Goal: Information Seeking & Learning: Learn about a topic

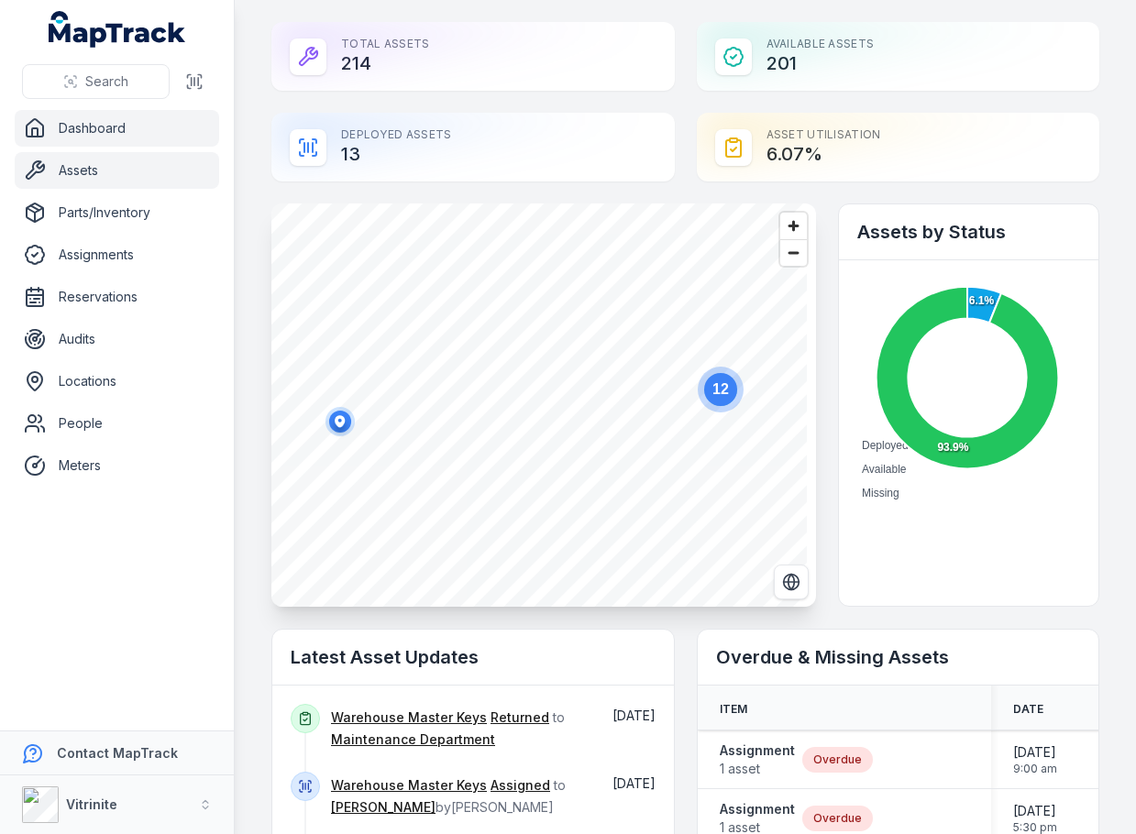
click at [101, 155] on link "Assets" at bounding box center [117, 170] width 204 height 37
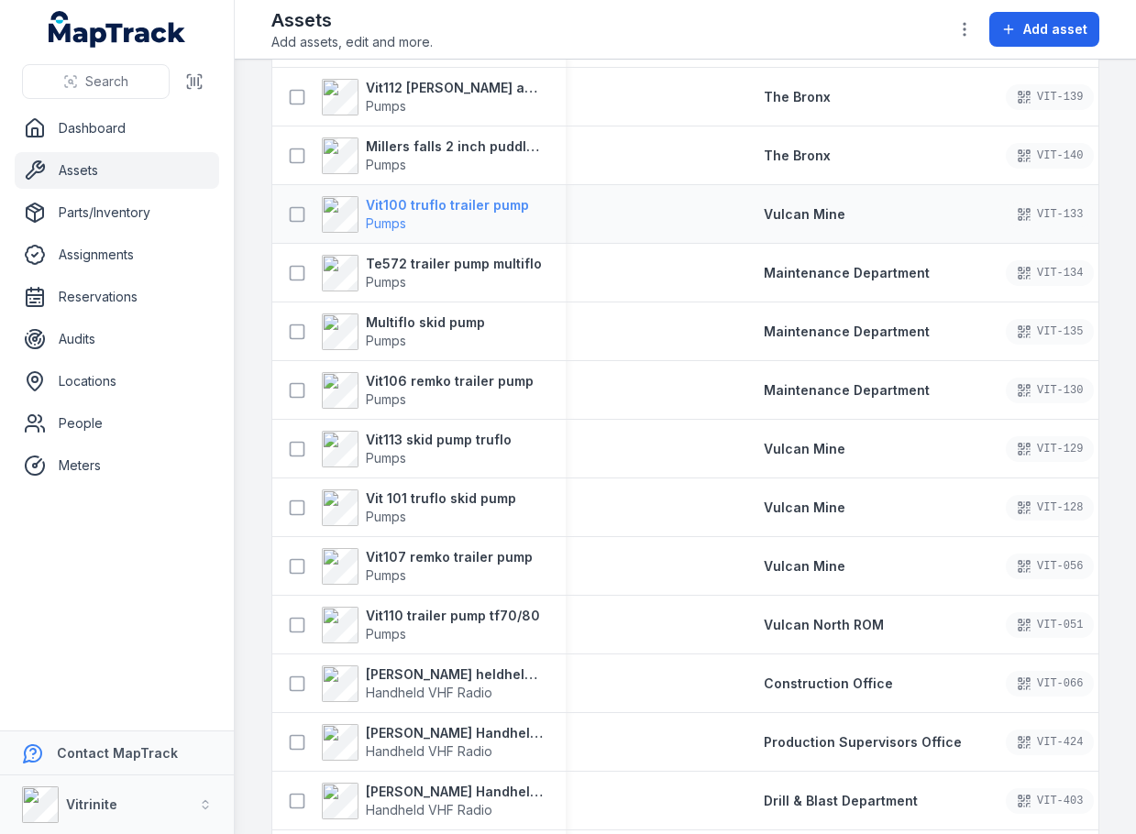
scroll to position [183, 0]
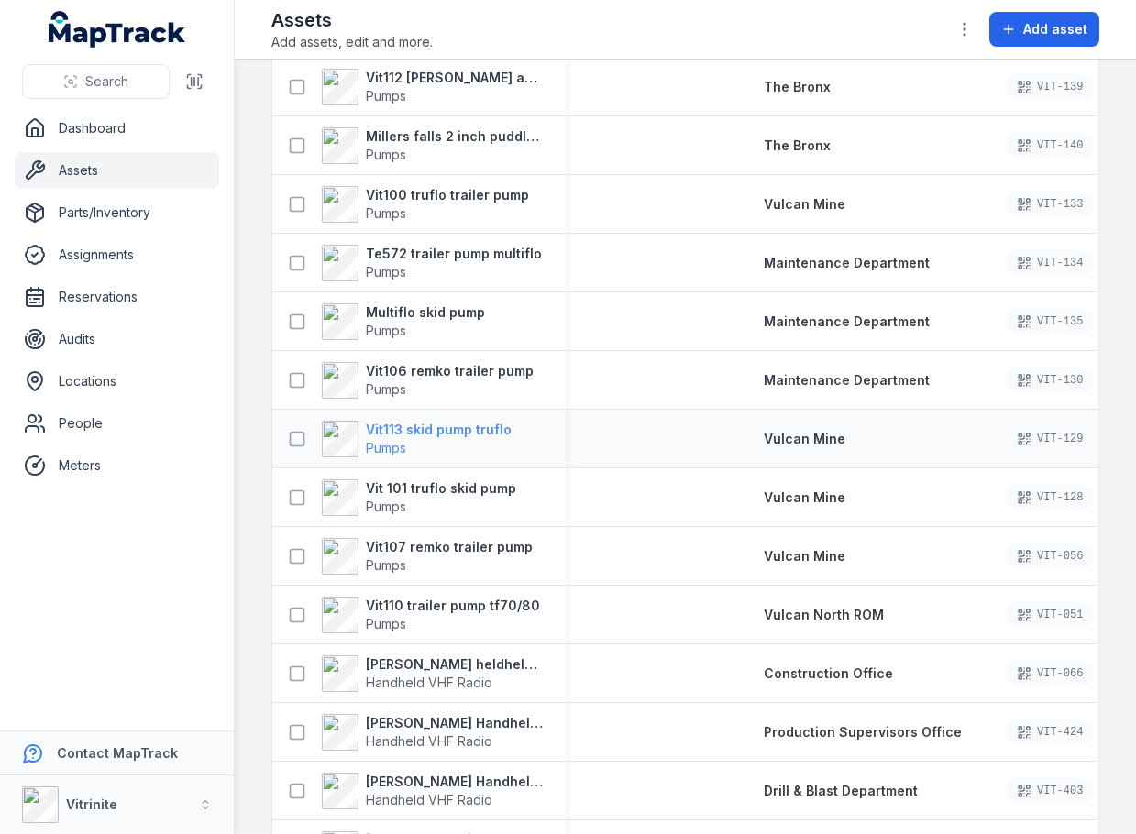
click at [470, 430] on strong "Vit113 skid pump truflo" at bounding box center [439, 430] width 146 height 18
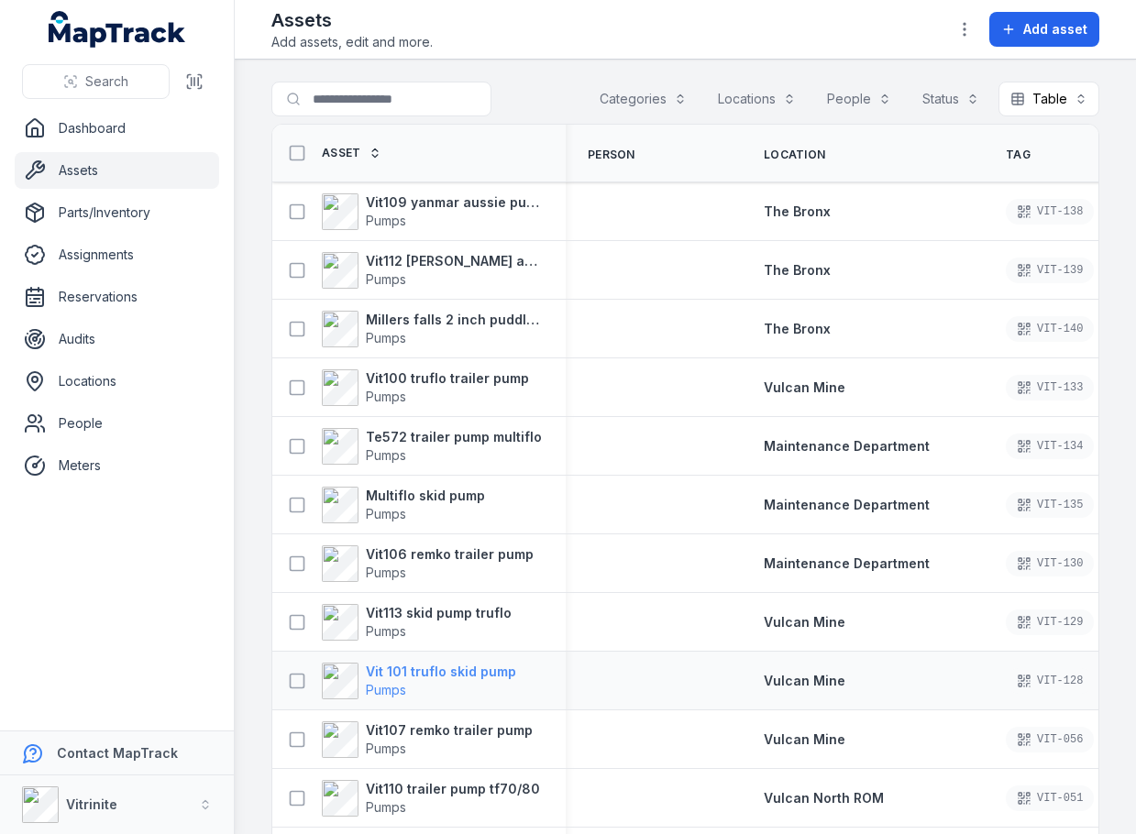
click at [456, 677] on strong "Vit 101 truflo skid pump" at bounding box center [441, 672] width 150 height 18
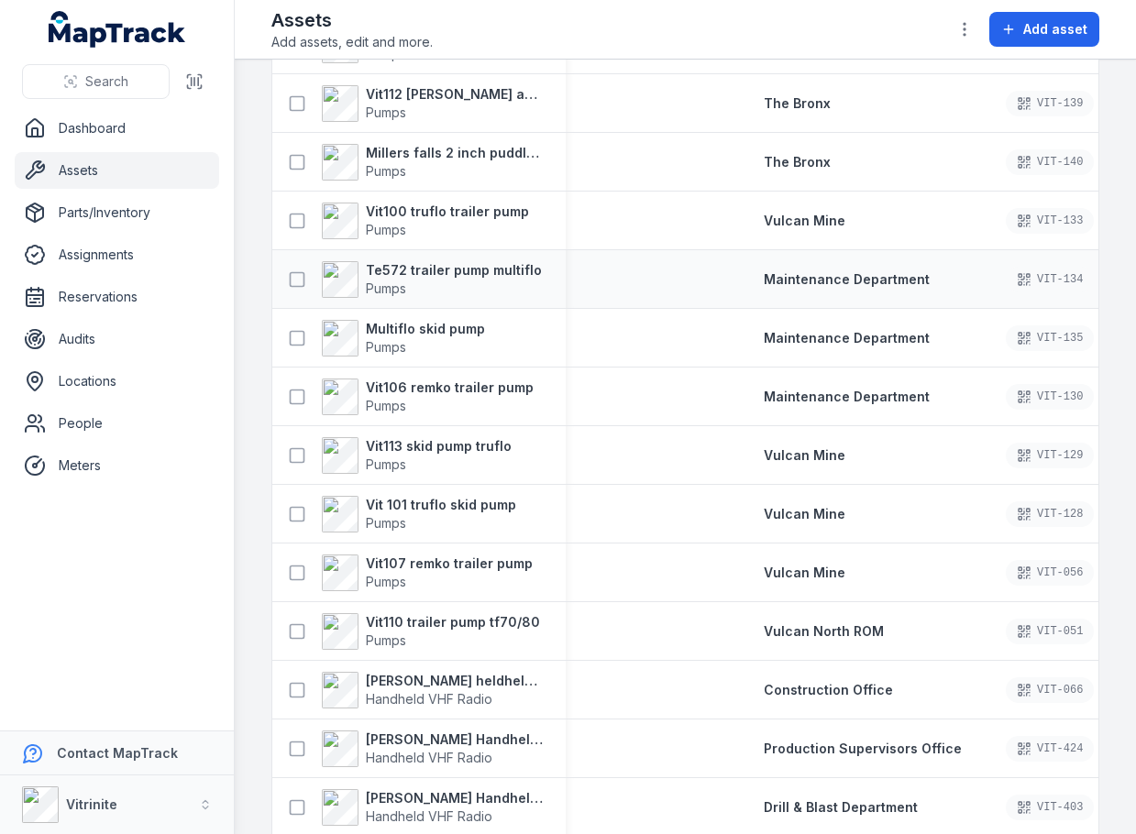
scroll to position [183, 0]
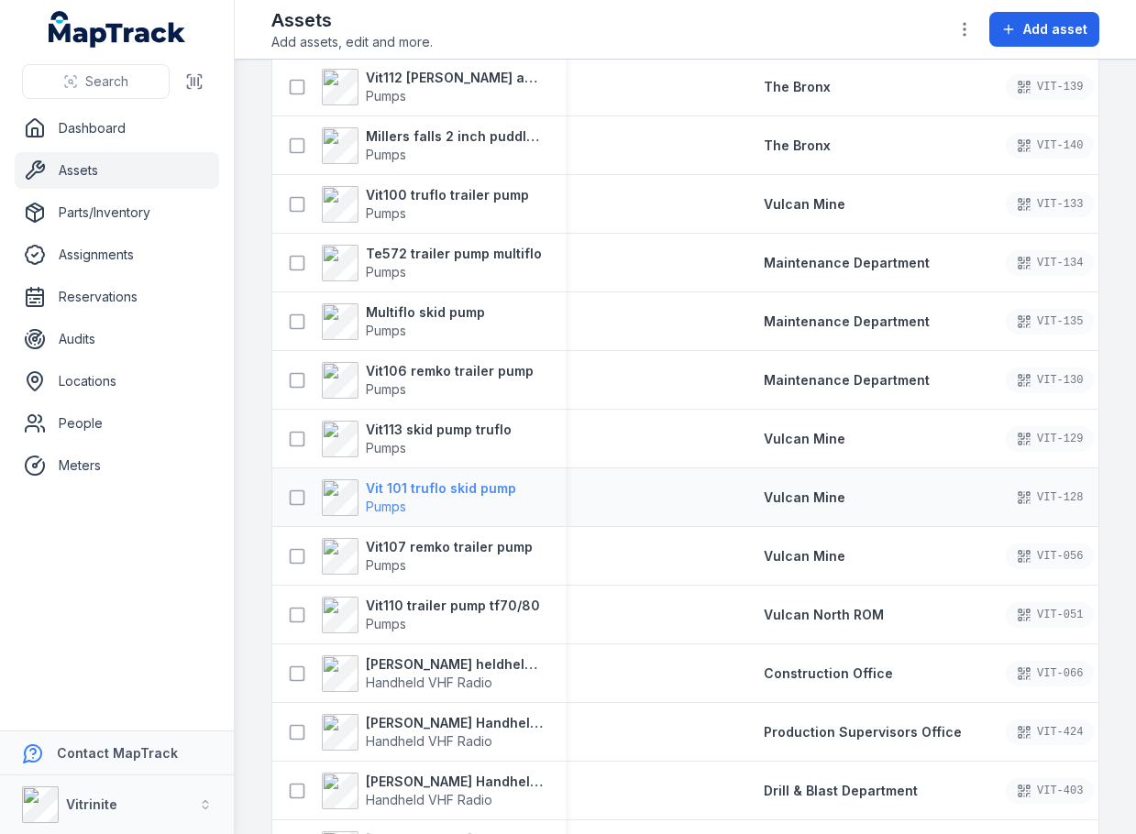
click at [450, 485] on strong "Vit 101 truflo skid pump" at bounding box center [441, 489] width 150 height 18
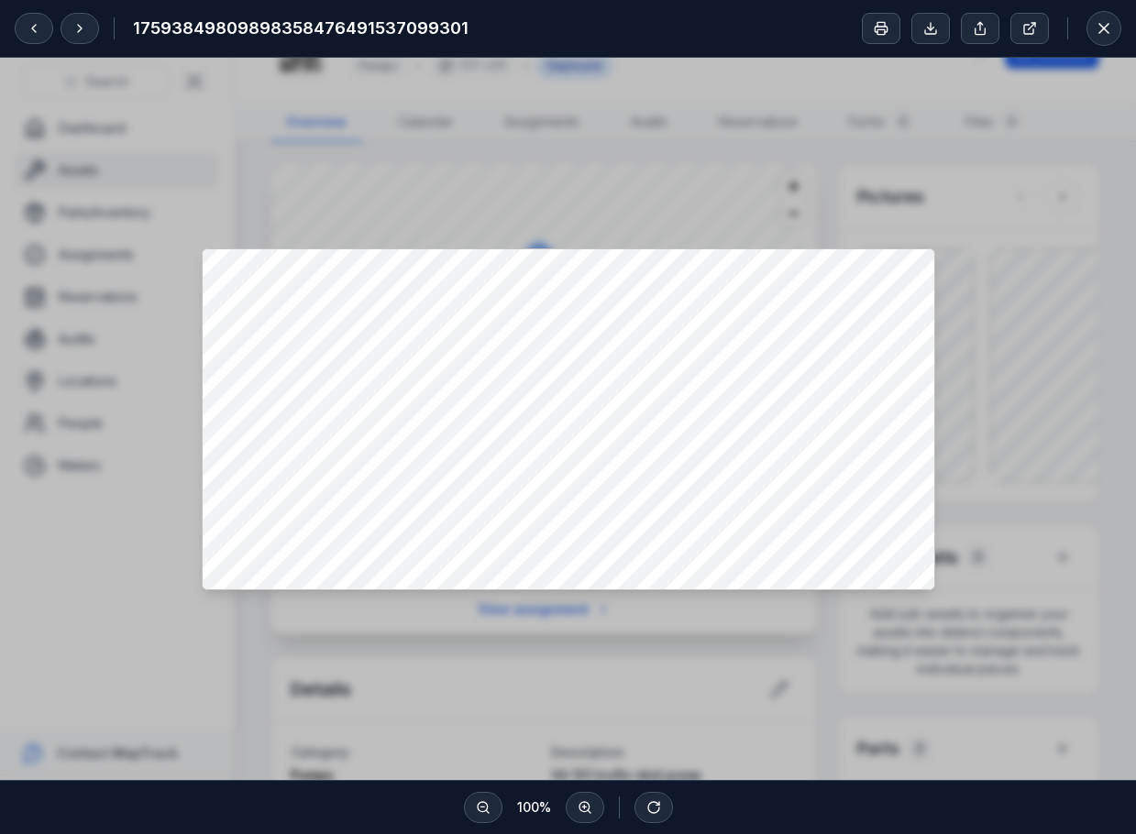
click at [1007, 206] on div at bounding box center [568, 419] width 1136 height 723
click at [1090, 26] on button at bounding box center [1104, 28] width 35 height 35
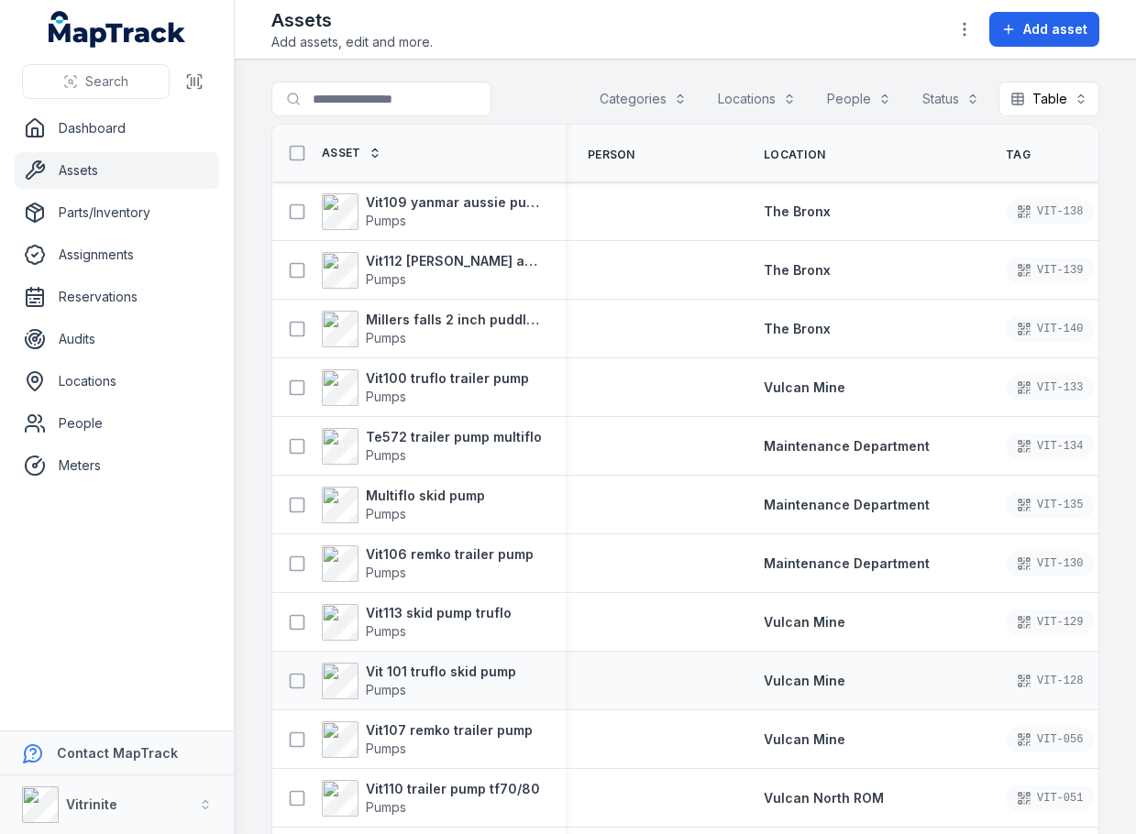
scroll to position [92, 0]
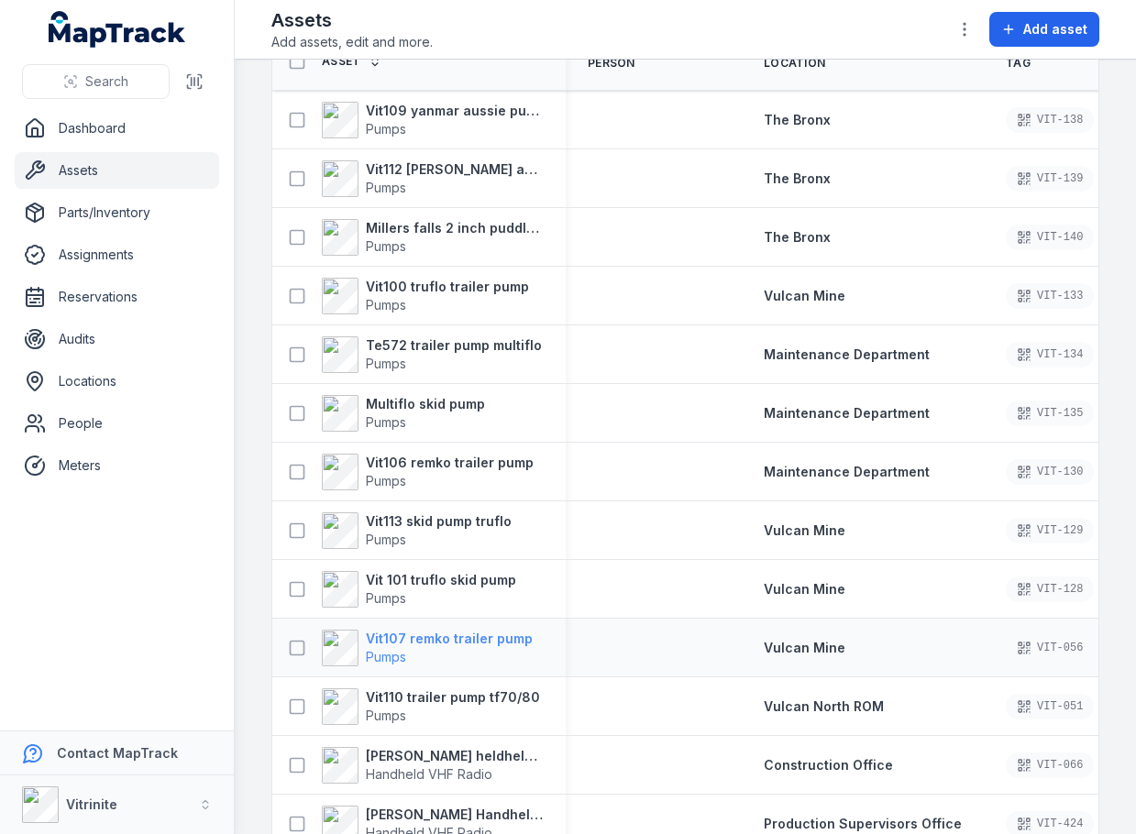
click at [461, 648] on span "Pumps" at bounding box center [449, 657] width 167 height 18
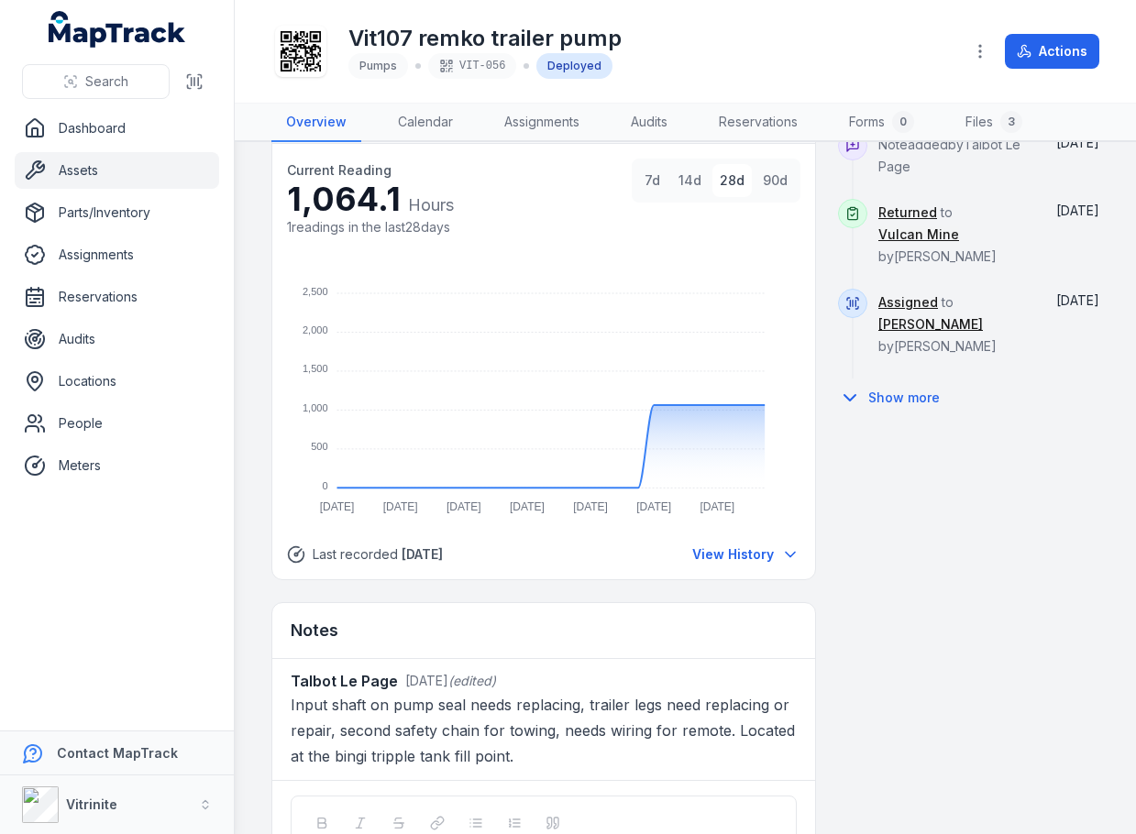
scroll to position [1373, 0]
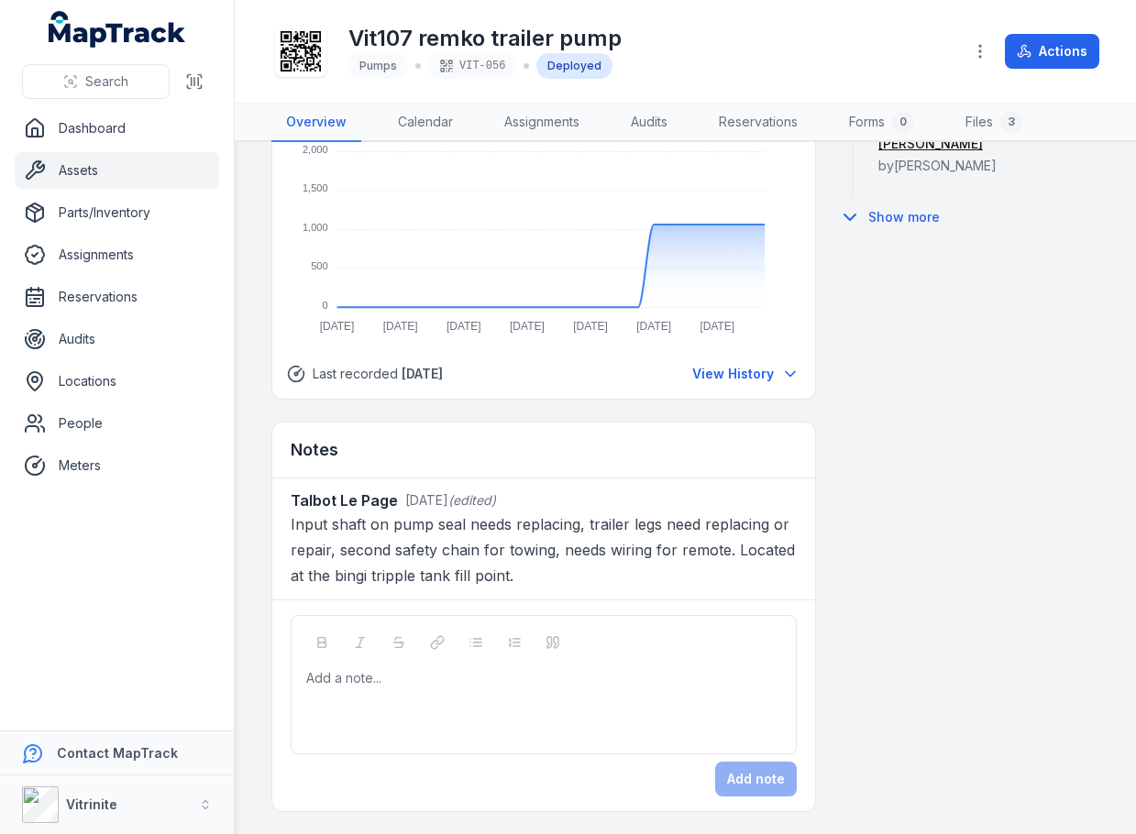
click at [405, 579] on p "Input shaft on pump seal needs replacing, trailer legs need replacing or repair…" at bounding box center [544, 550] width 506 height 77
drag, startPoint x: 350, startPoint y: 29, endPoint x: 624, endPoint y: 36, distance: 274.2
click at [624, 36] on div "Vit107 remko trailer pump Pumps VIT-056 Deployed" at bounding box center [609, 51] width 677 height 59
copy h1 "Vit107 remko trailer pump"
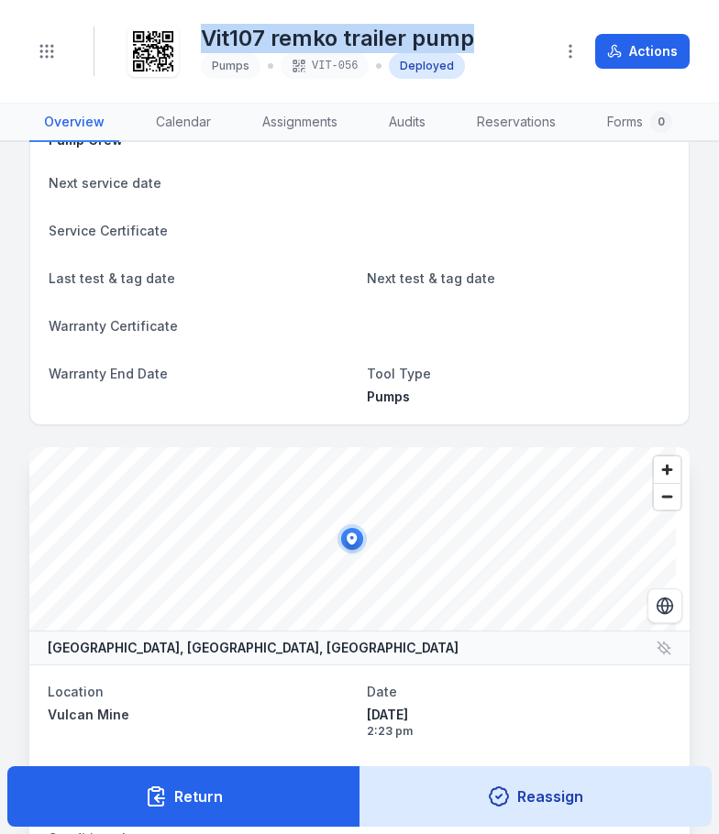
scroll to position [0, 0]
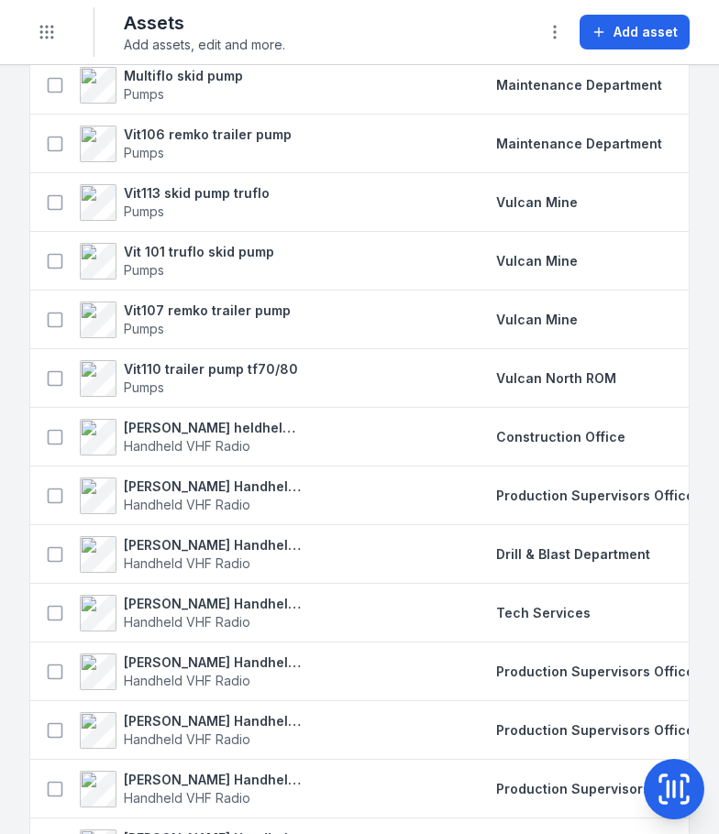
scroll to position [458, 0]
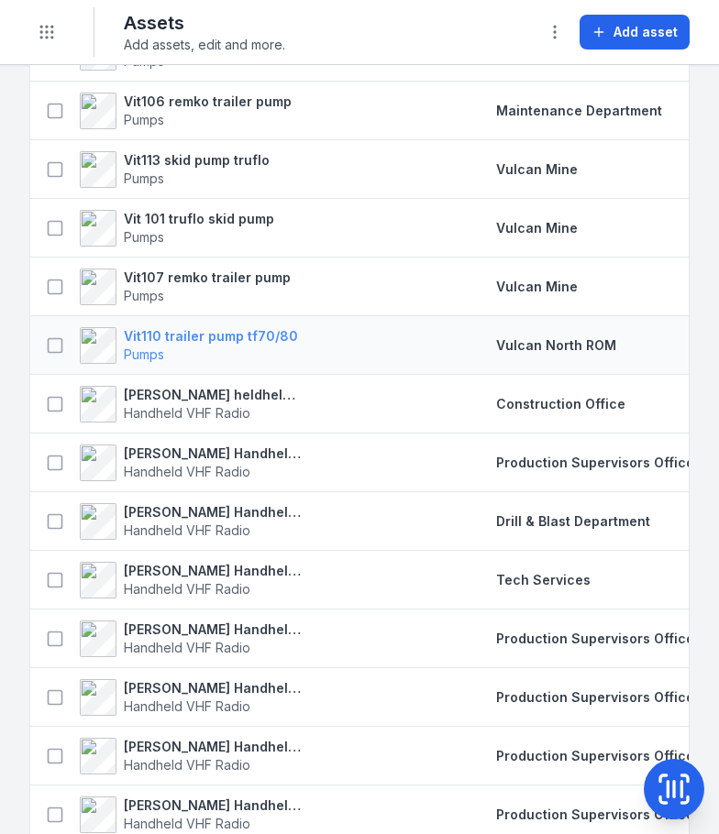
click at [189, 346] on strong "Vit110 trailer pump tf70/80" at bounding box center [211, 336] width 174 height 18
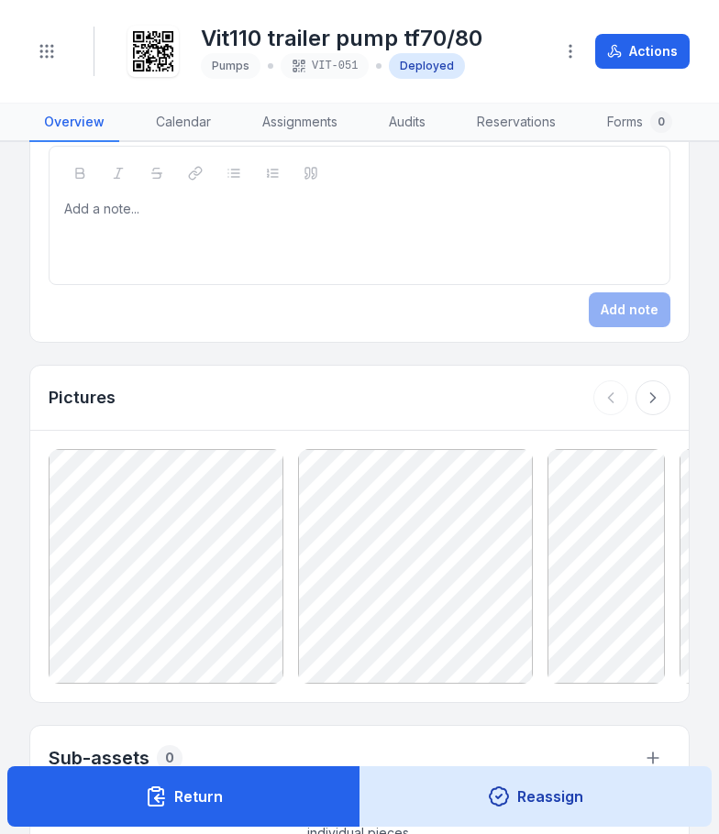
scroll to position [2109, 0]
